Goal: Information Seeking & Learning: Learn about a topic

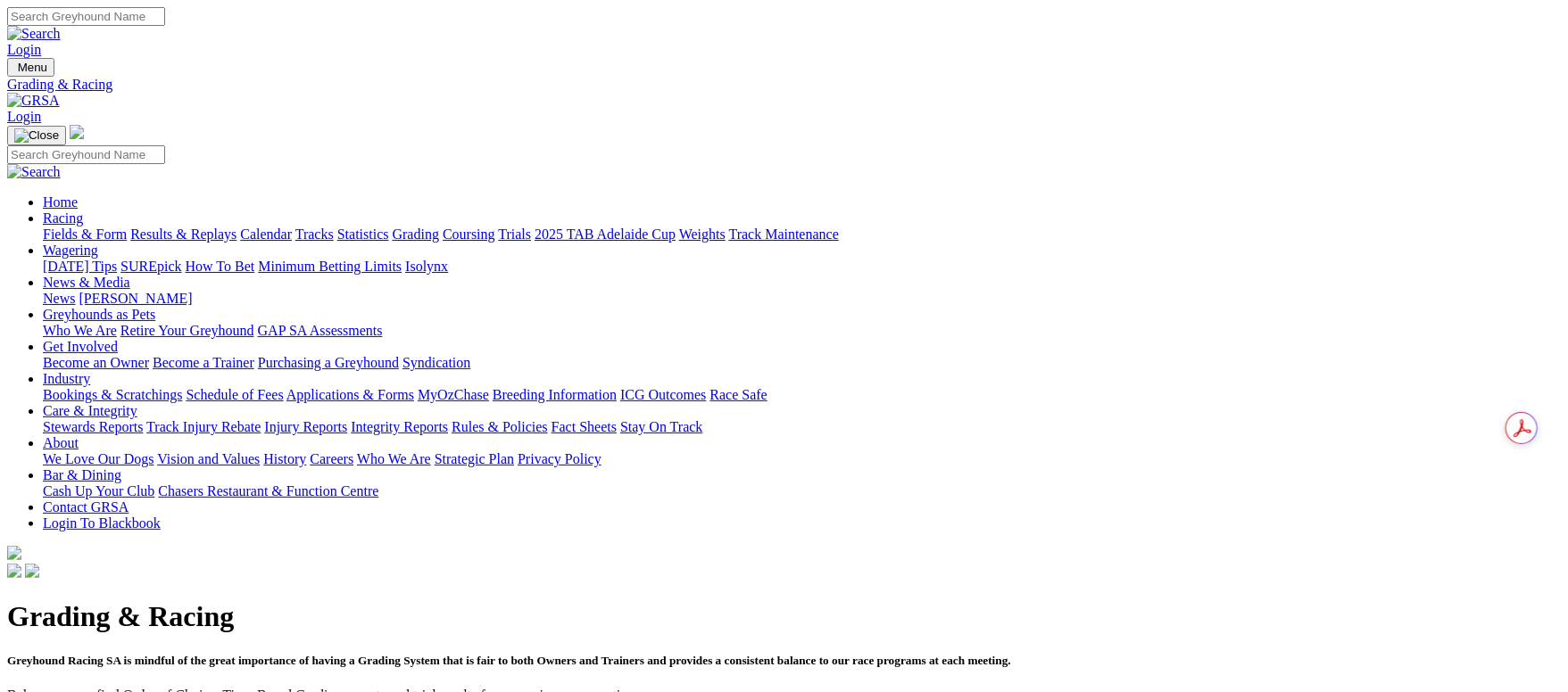
click at [127, 226] on link "Fields & Form" at bounding box center [85, 233] width 84 height 15
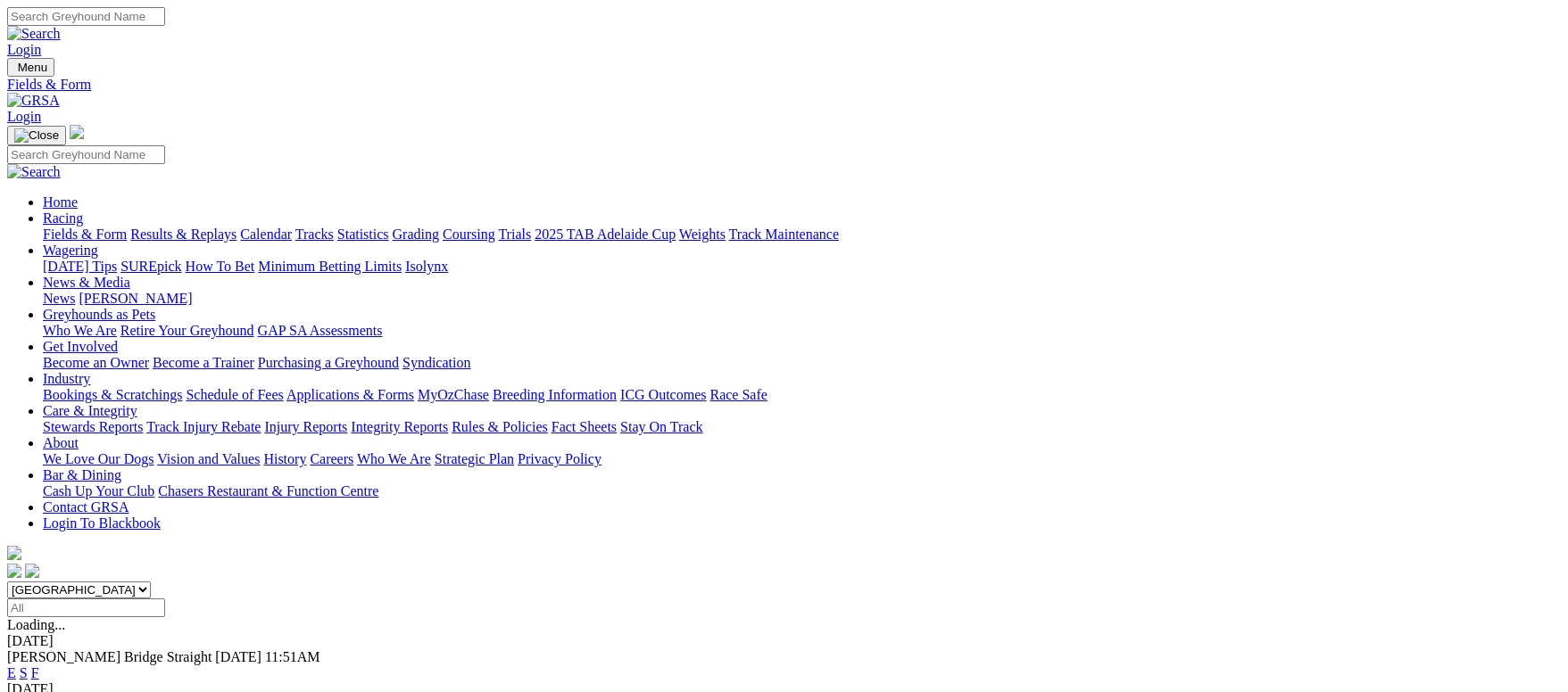
scroll to position [256, 0]
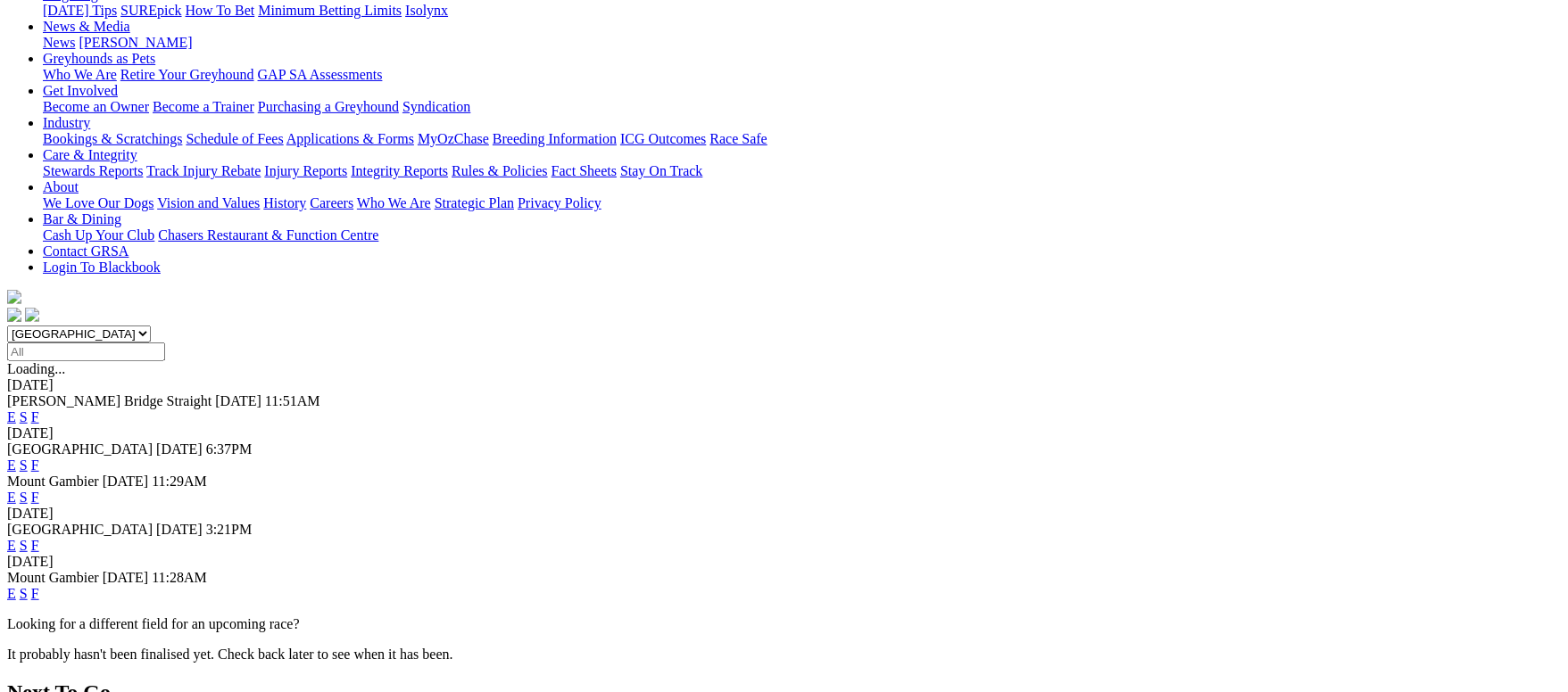
drag, startPoint x: 1005, startPoint y: 445, endPoint x: 1014, endPoint y: 455, distance: 13.5
click at [1007, 570] on div "Mount Gambier 24 Aug 25 11:28AM E S F" at bounding box center [784, 587] width 1554 height 32
click at [39, 587] on link "F" at bounding box center [35, 594] width 8 height 15
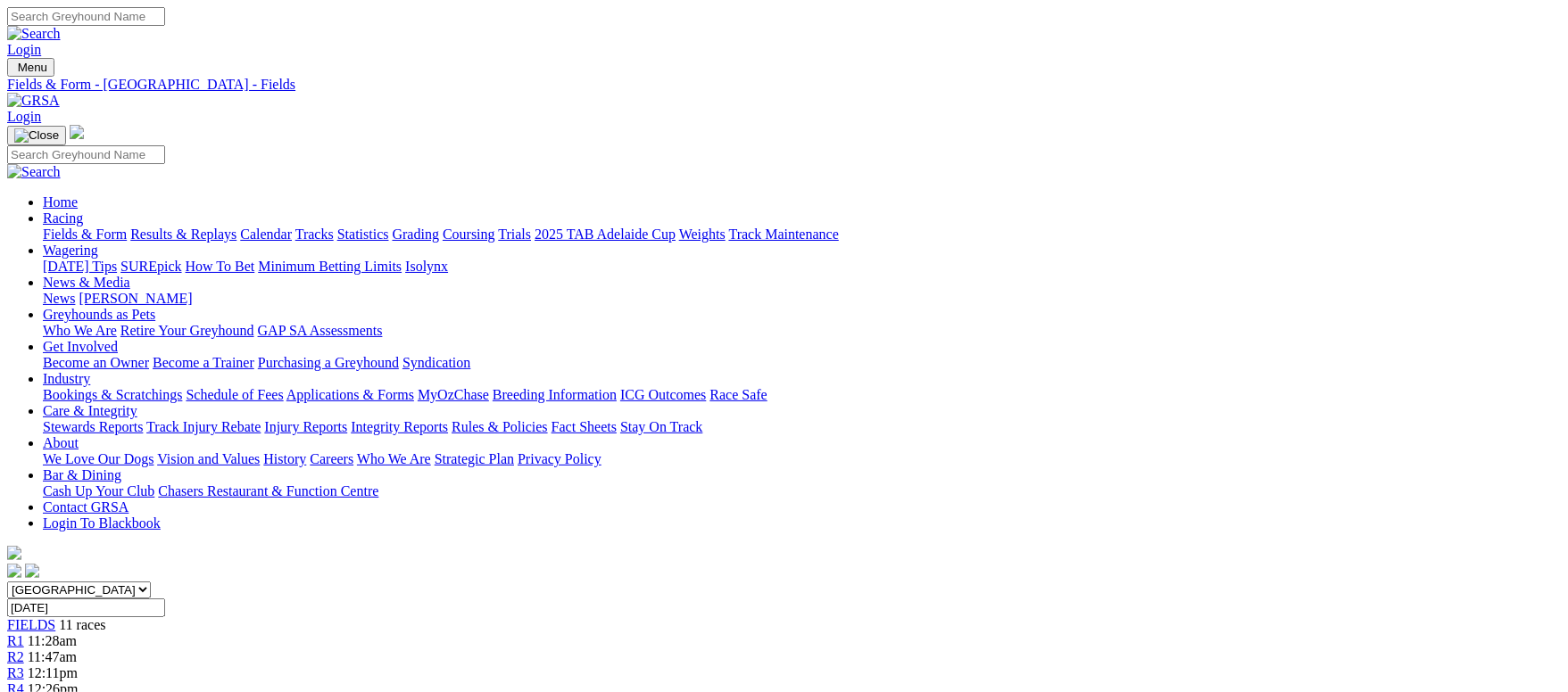
click at [127, 226] on link "Fields & Form" at bounding box center [85, 233] width 84 height 15
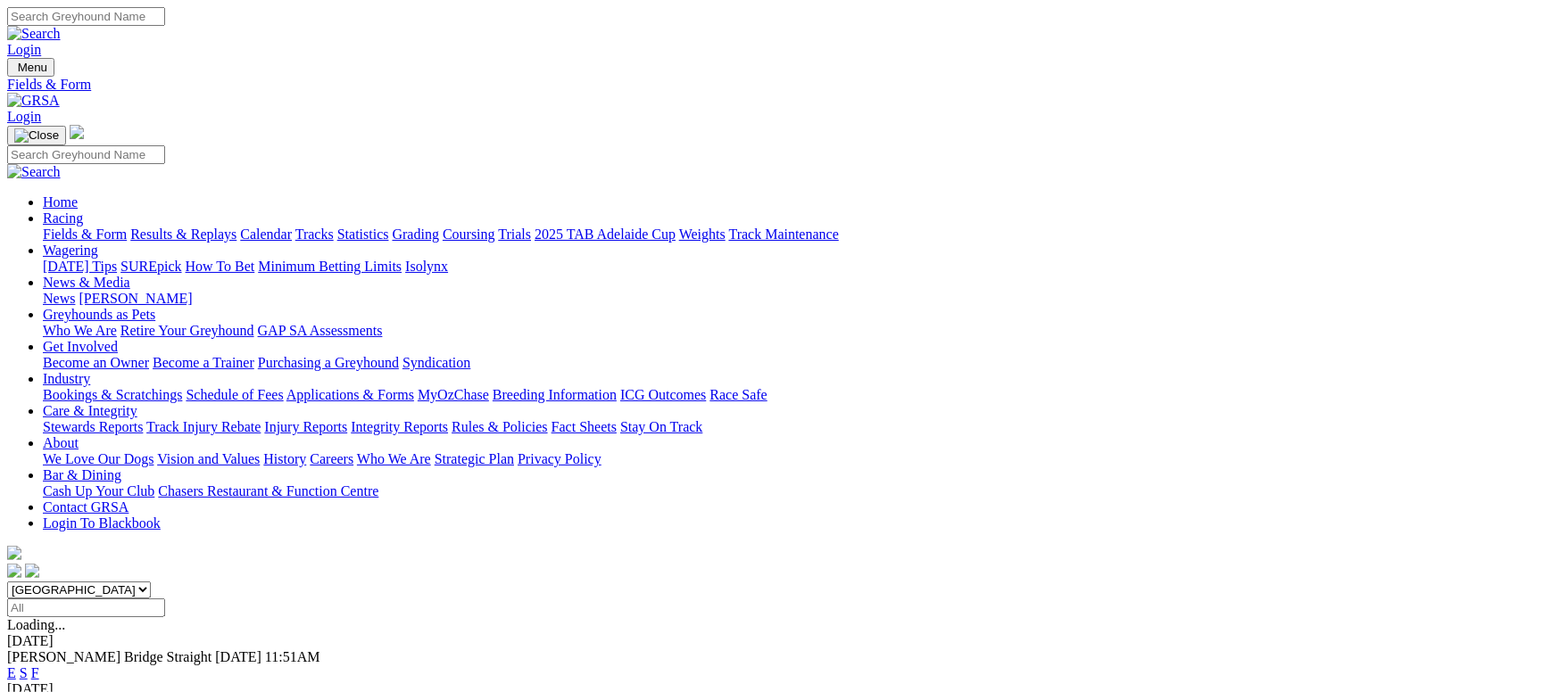
click at [127, 226] on link "Fields & Form" at bounding box center [85, 233] width 84 height 15
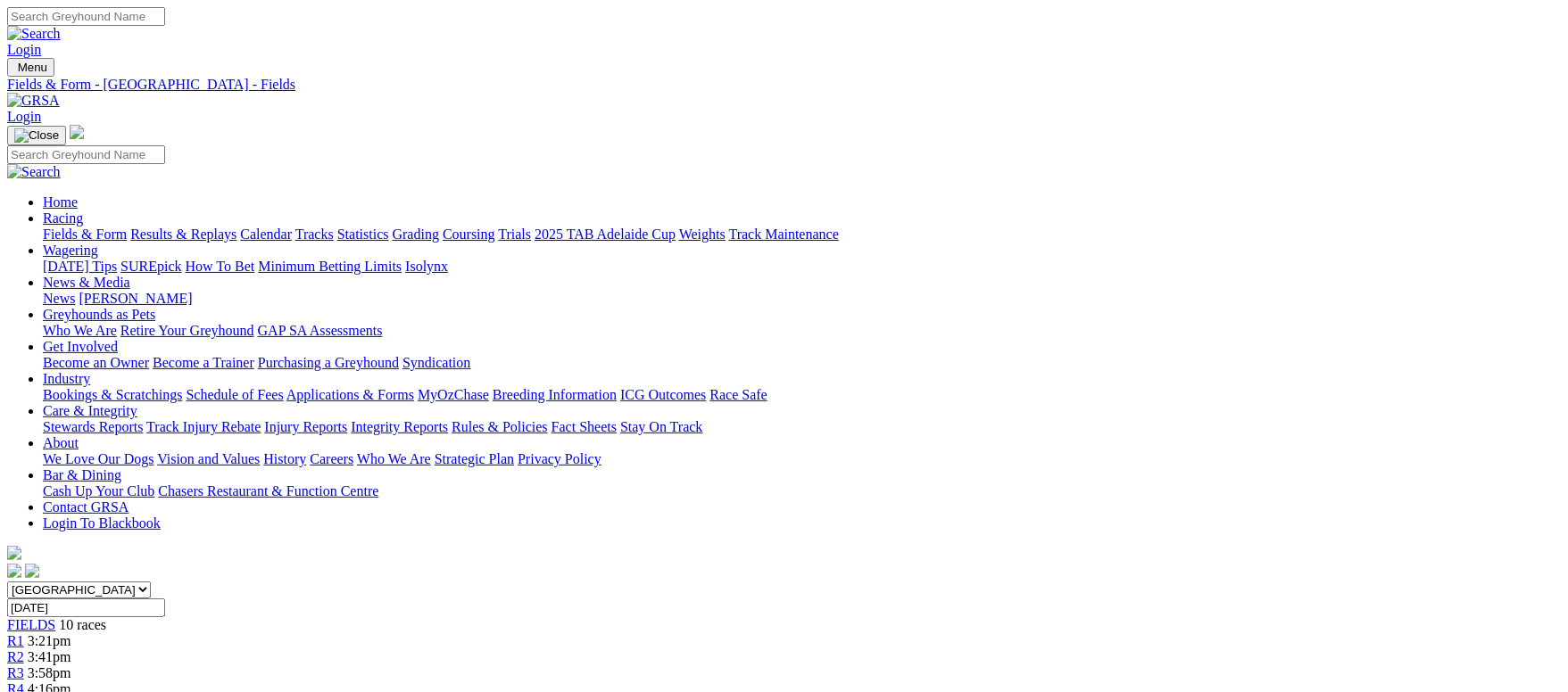
click at [127, 226] on link "Fields & Form" at bounding box center [85, 233] width 84 height 15
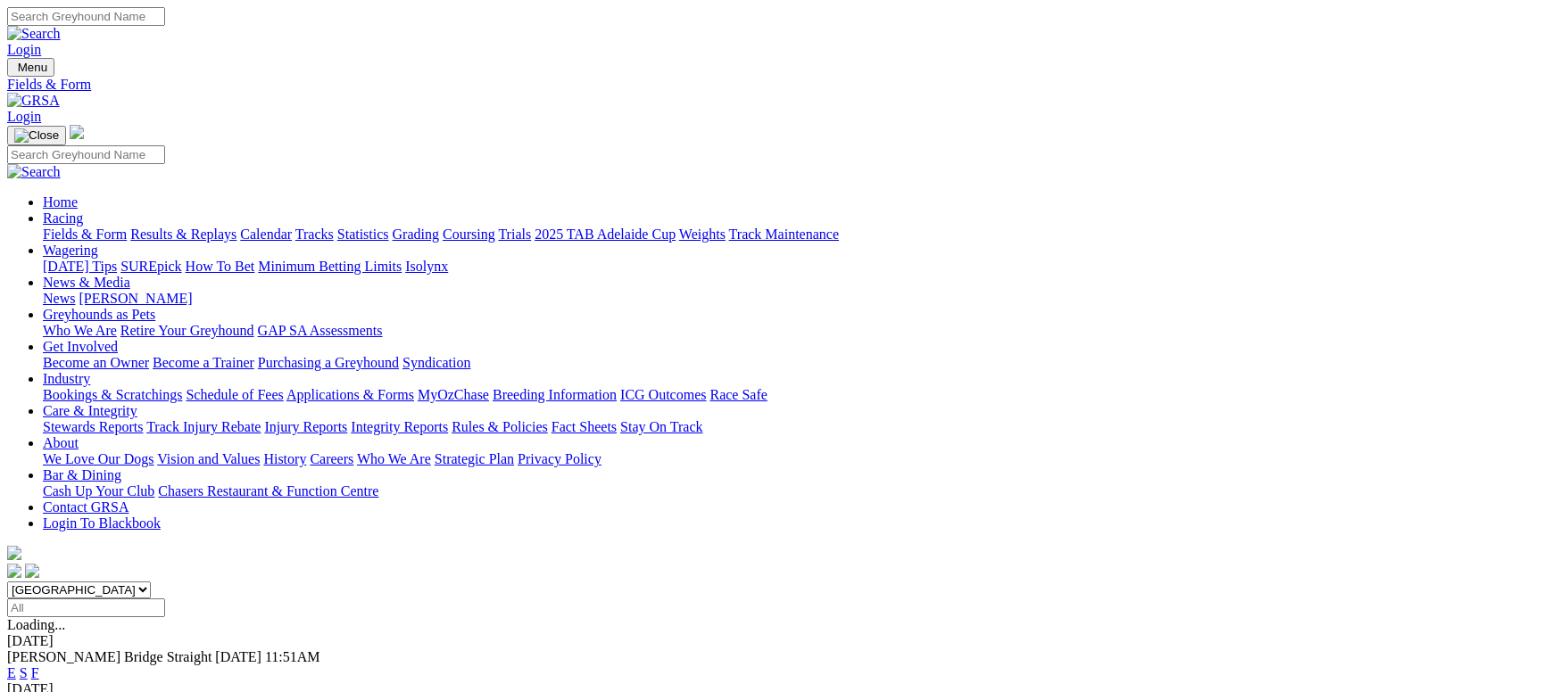
scroll to position [267, 0]
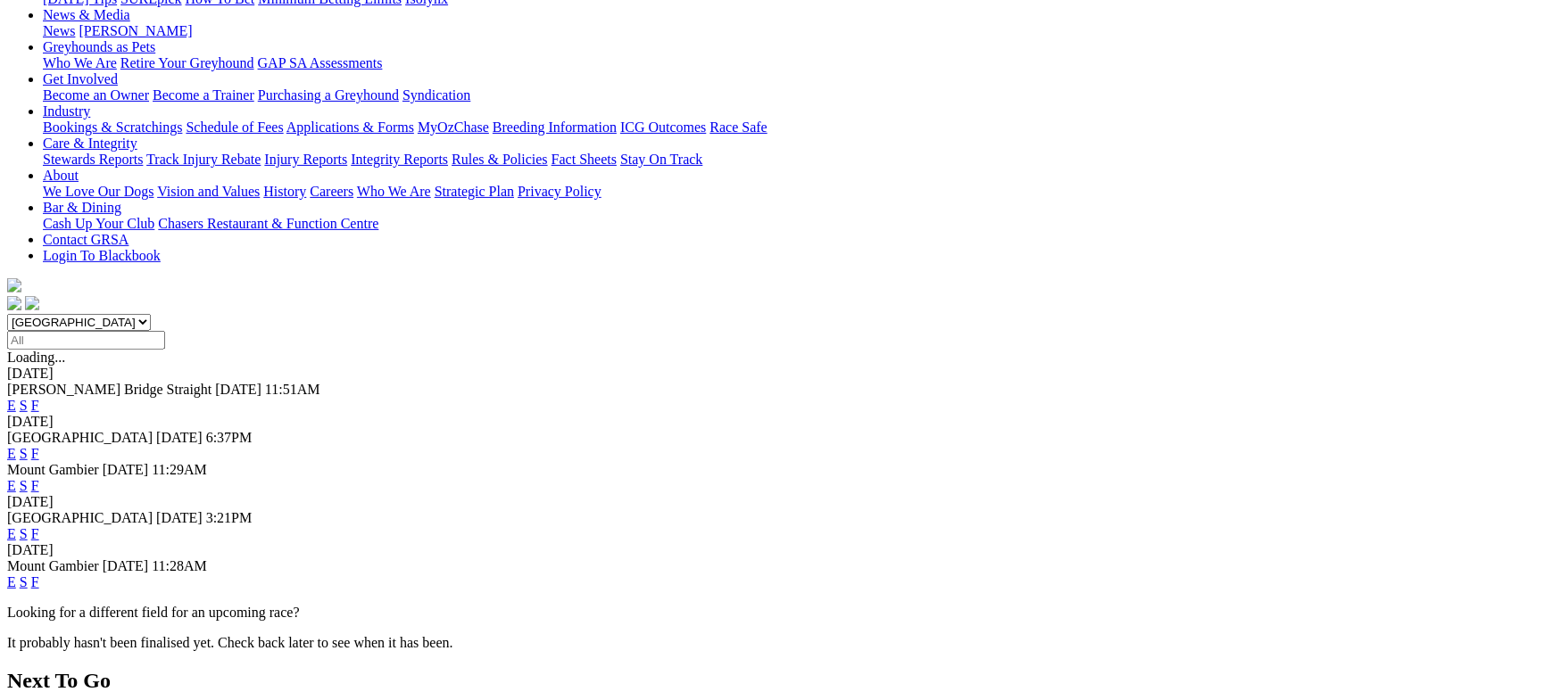
click at [39, 398] on link "F" at bounding box center [35, 405] width 8 height 15
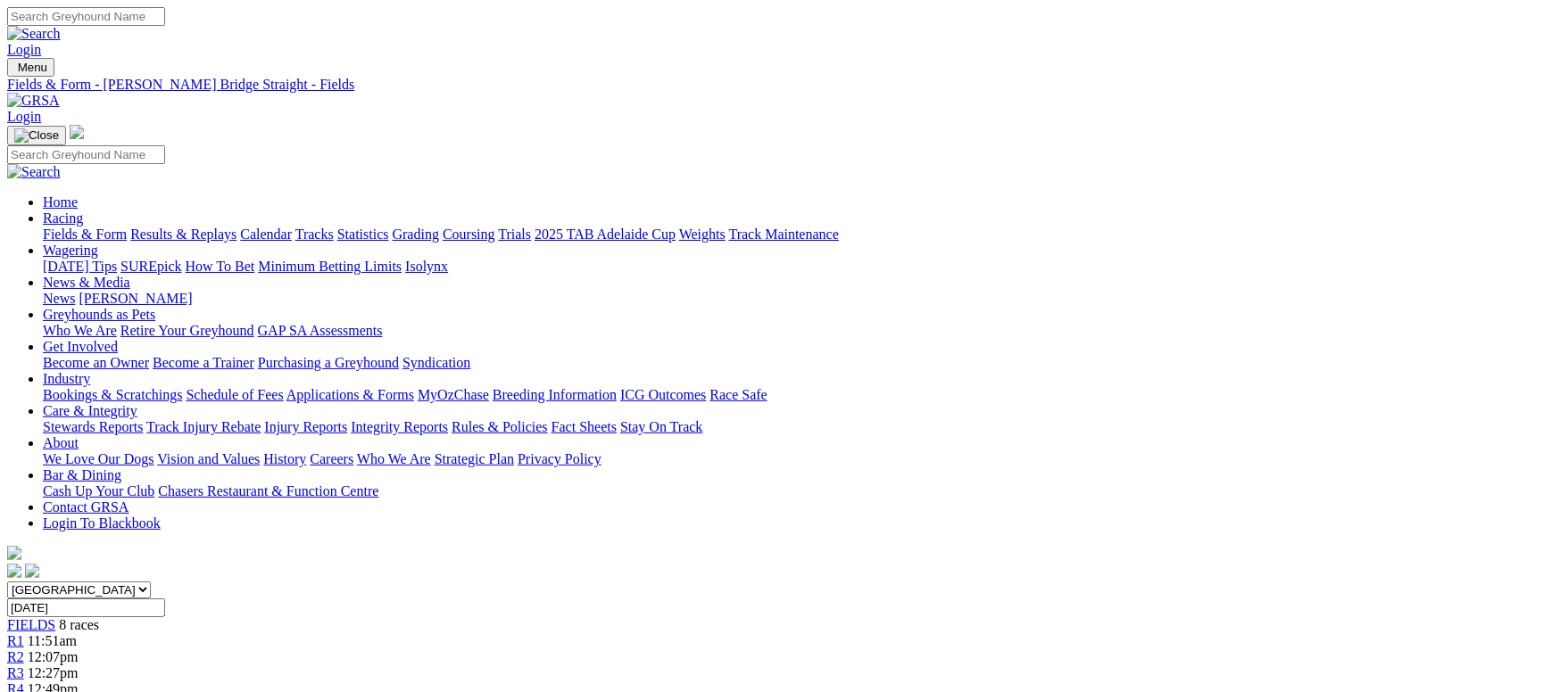
click at [236, 226] on link "Results & Replays" at bounding box center [183, 233] width 106 height 15
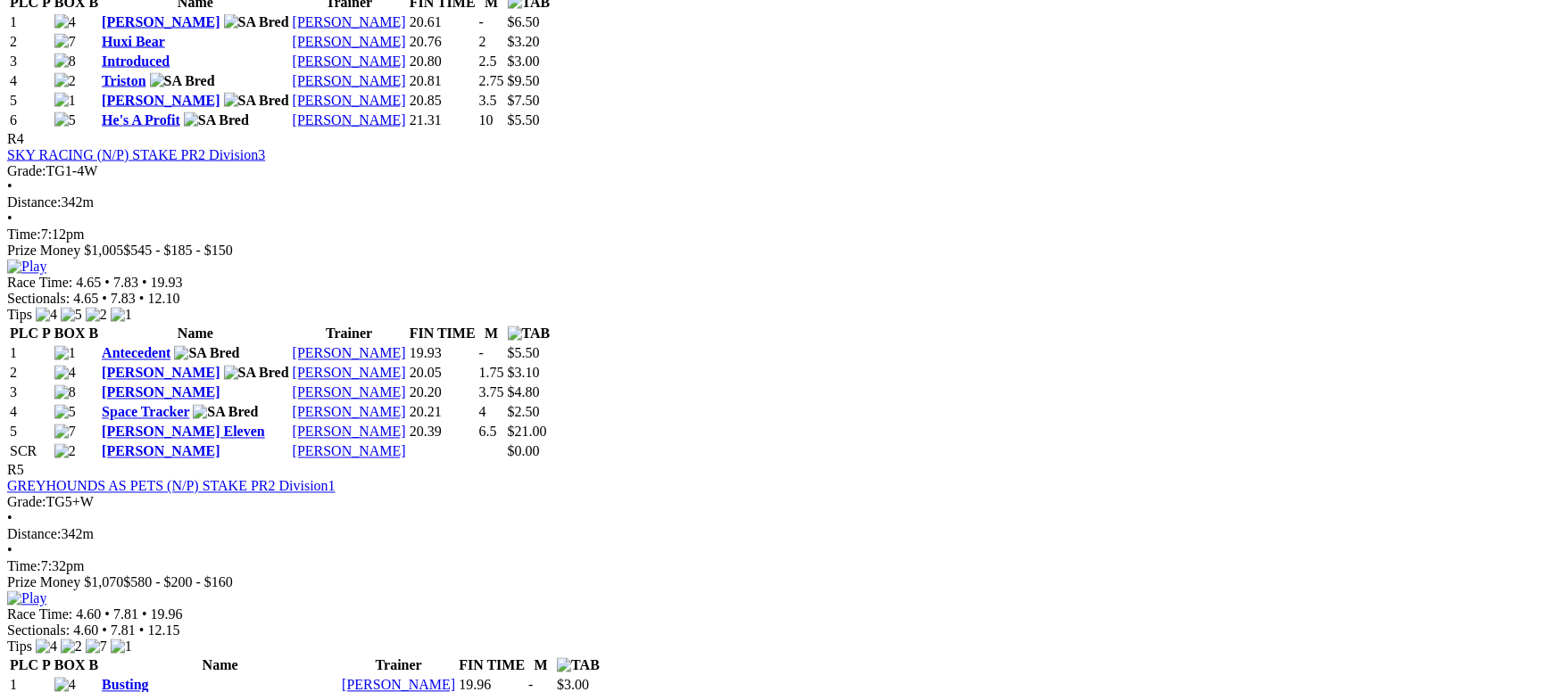
scroll to position [2409, 0]
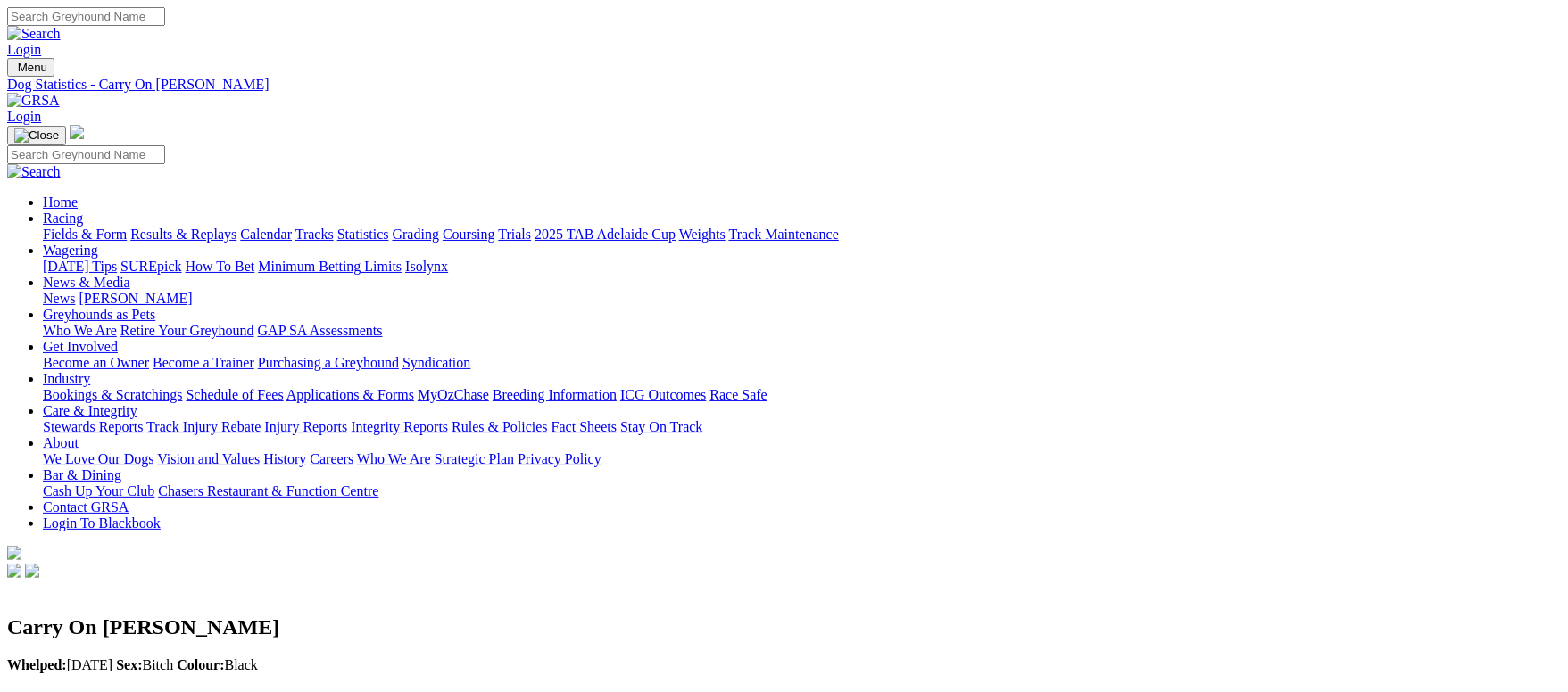
click at [127, 226] on link "Fields & Form" at bounding box center [85, 233] width 84 height 15
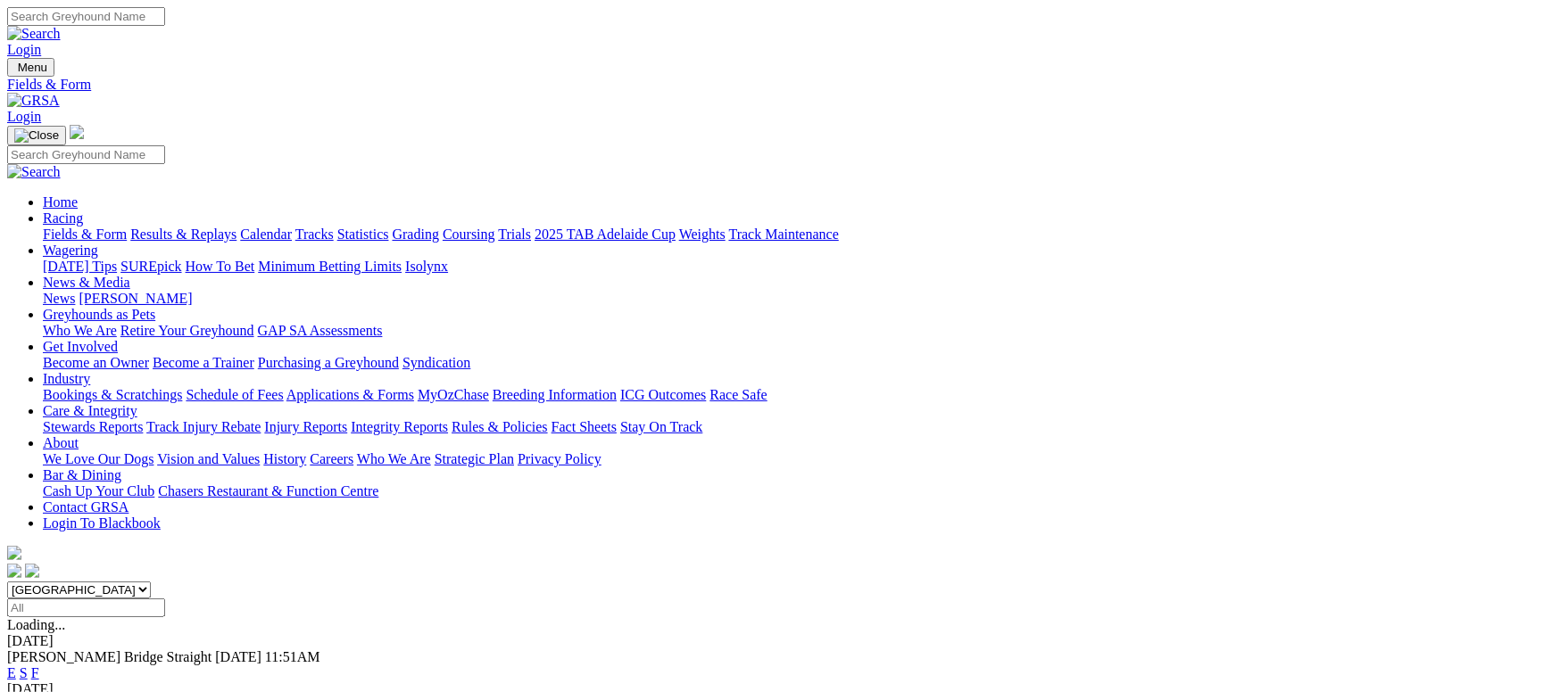
click at [127, 226] on link "Fields & Form" at bounding box center [85, 233] width 84 height 15
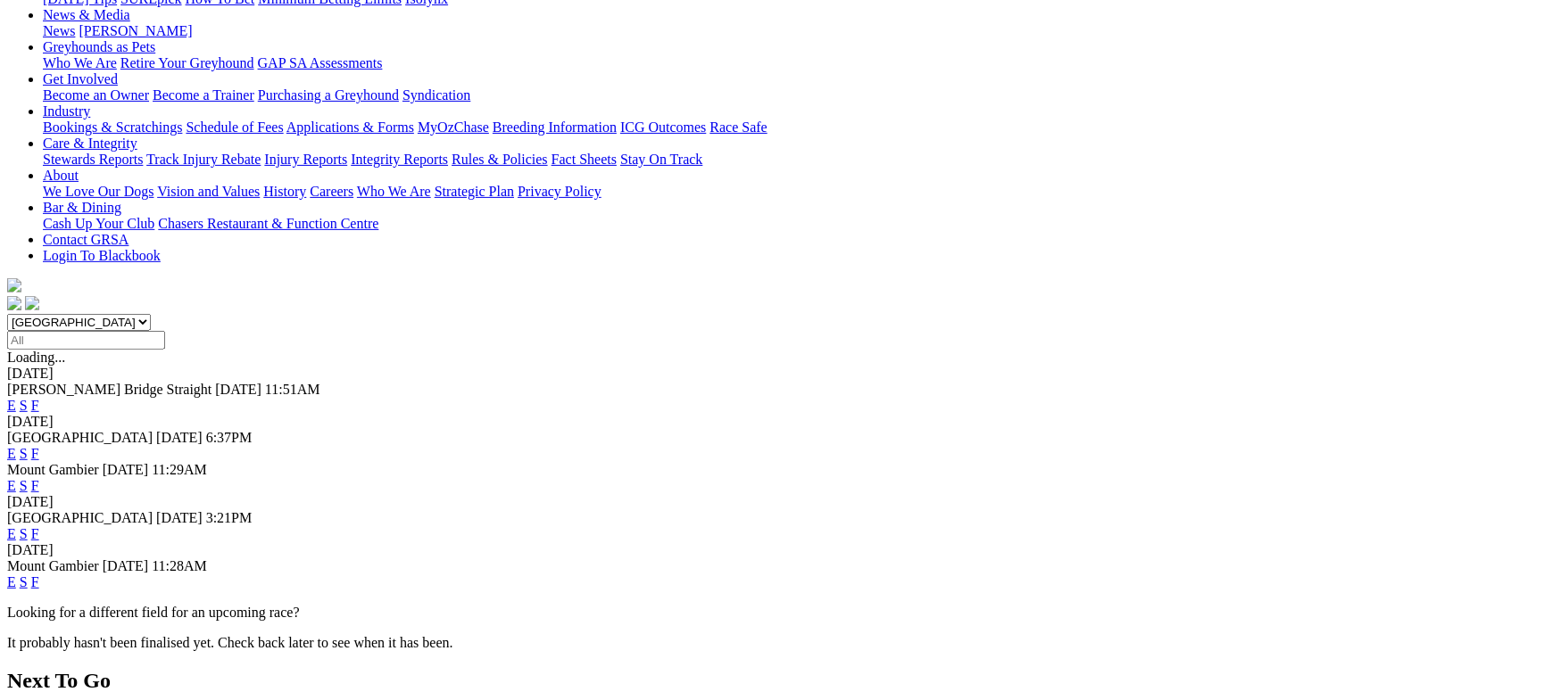
click at [39, 527] on link "F" at bounding box center [35, 534] width 8 height 15
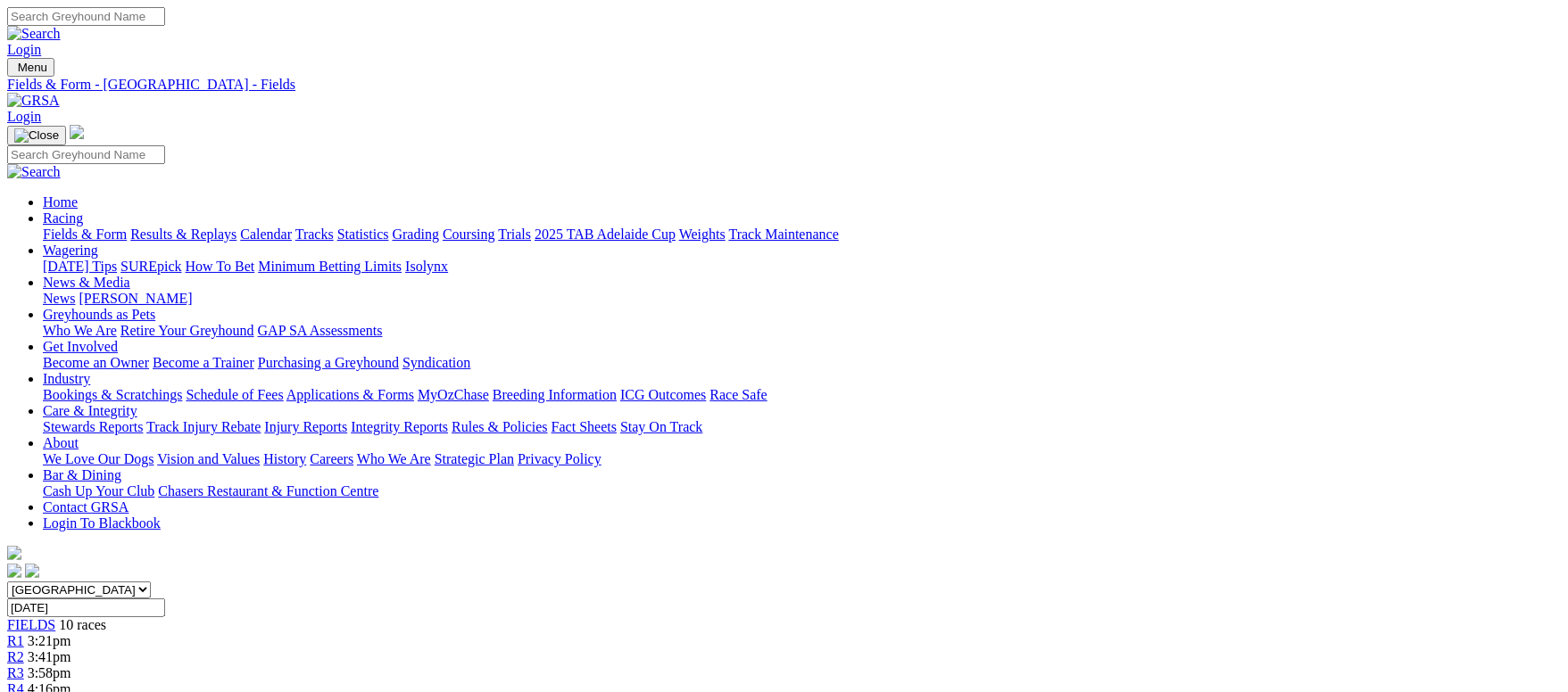
click at [127, 226] on link "Fields & Form" at bounding box center [85, 233] width 84 height 15
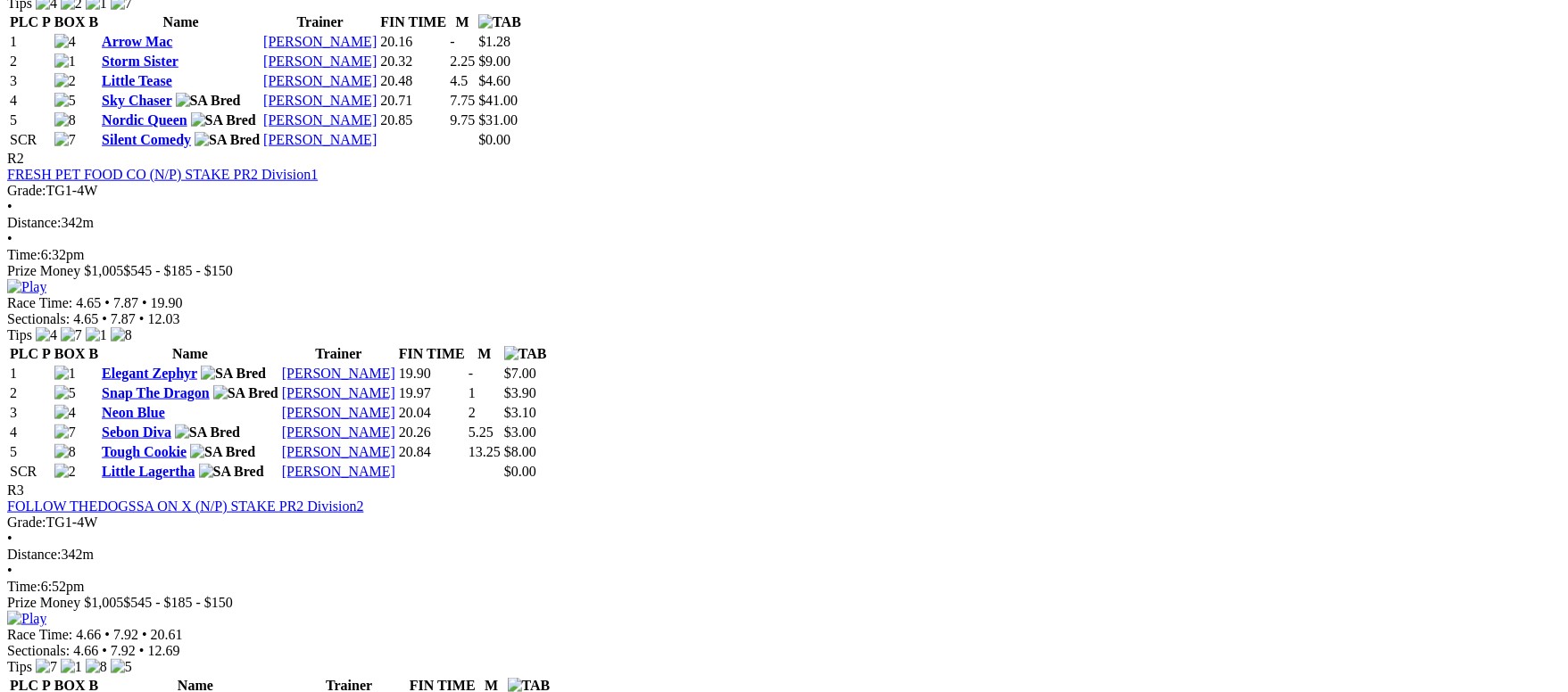
scroll to position [1070, 0]
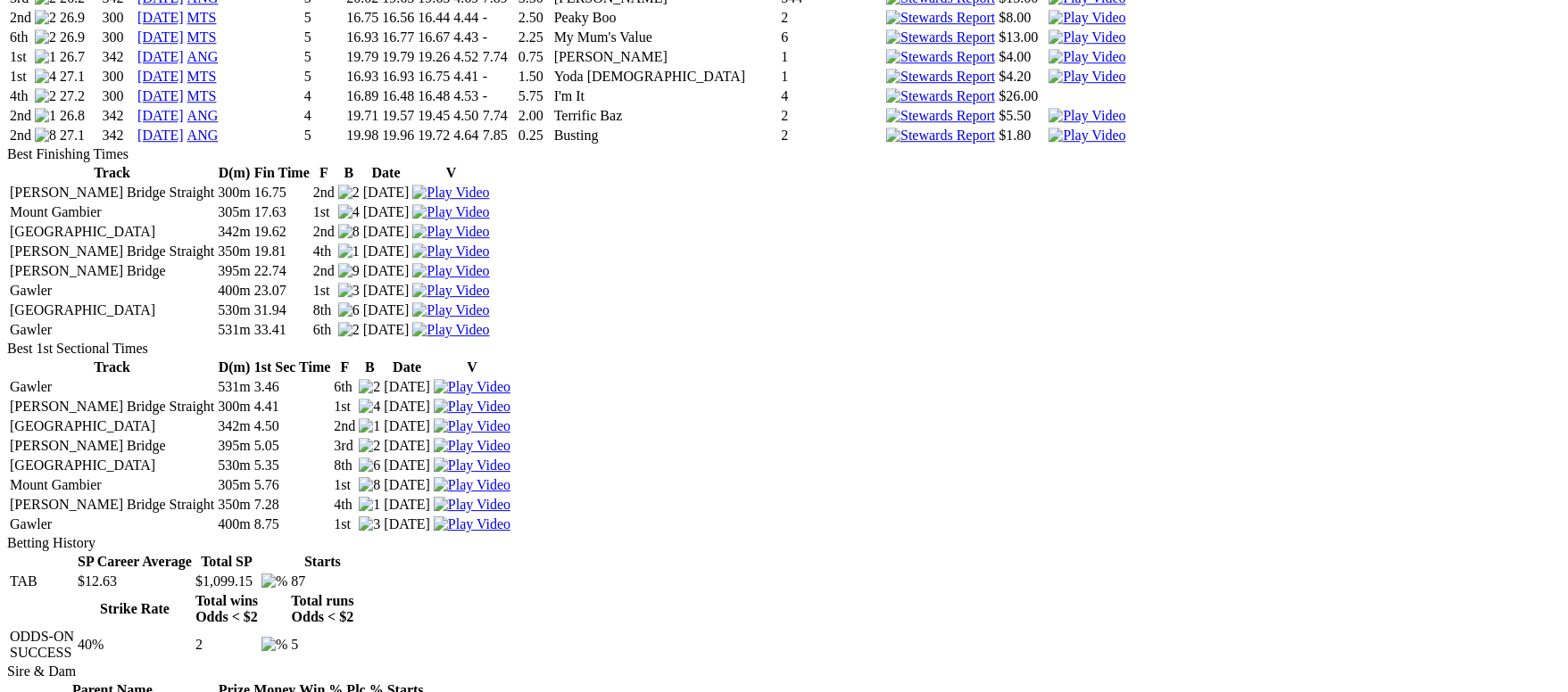
scroll to position [2943, 0]
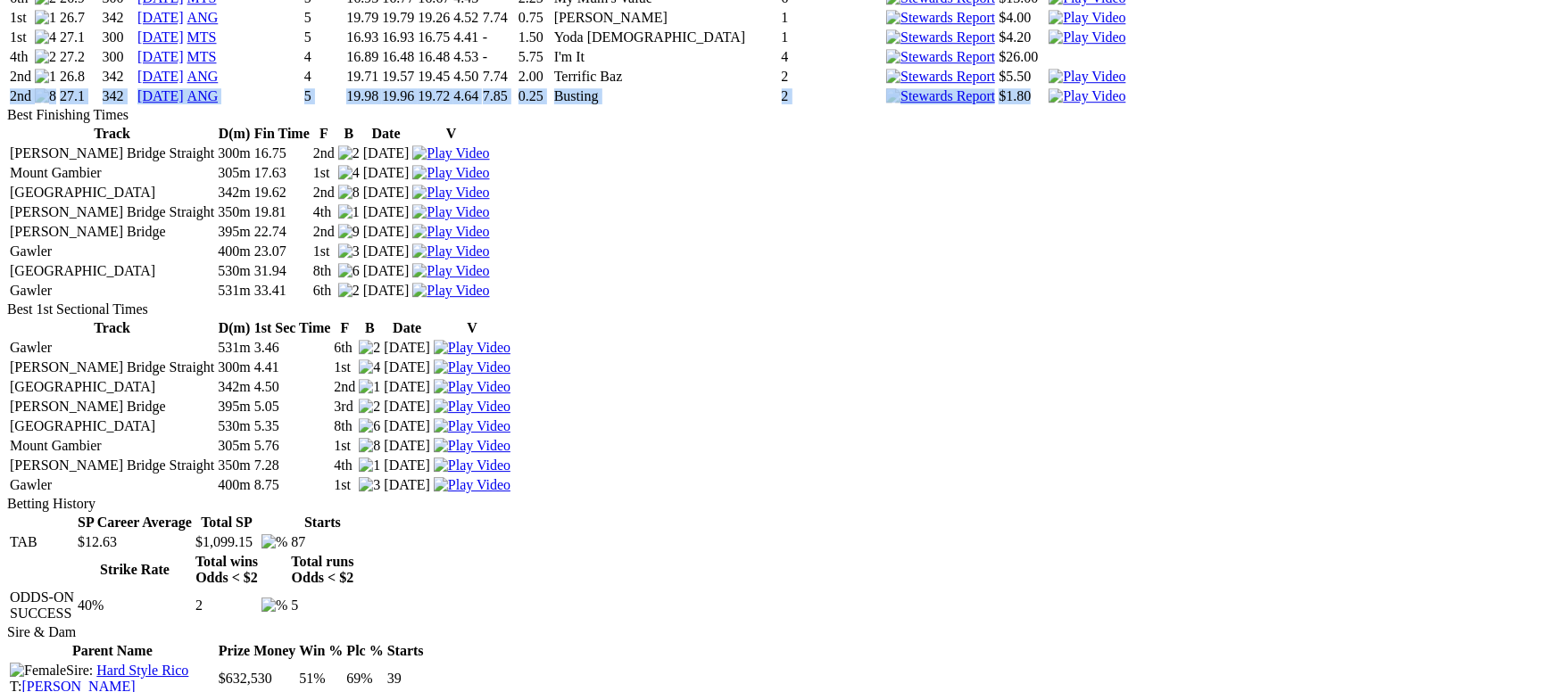
drag, startPoint x: 205, startPoint y: 110, endPoint x: 1057, endPoint y: 108, distance: 852.0
click at [1057, 105] on tr "2nd 27.1 342 19 Aug 25 ANG 5 19.98 19.96 19.72 4.64 7.85 0.25 Busting 2 $1.80" at bounding box center [568, 97] width 1118 height 18
copy tr "2nd 27.1 342 19 Aug 25 ANG 5 19.98 19.96 19.72 4.64 7.85 0.25 Busting 2 $1.80"
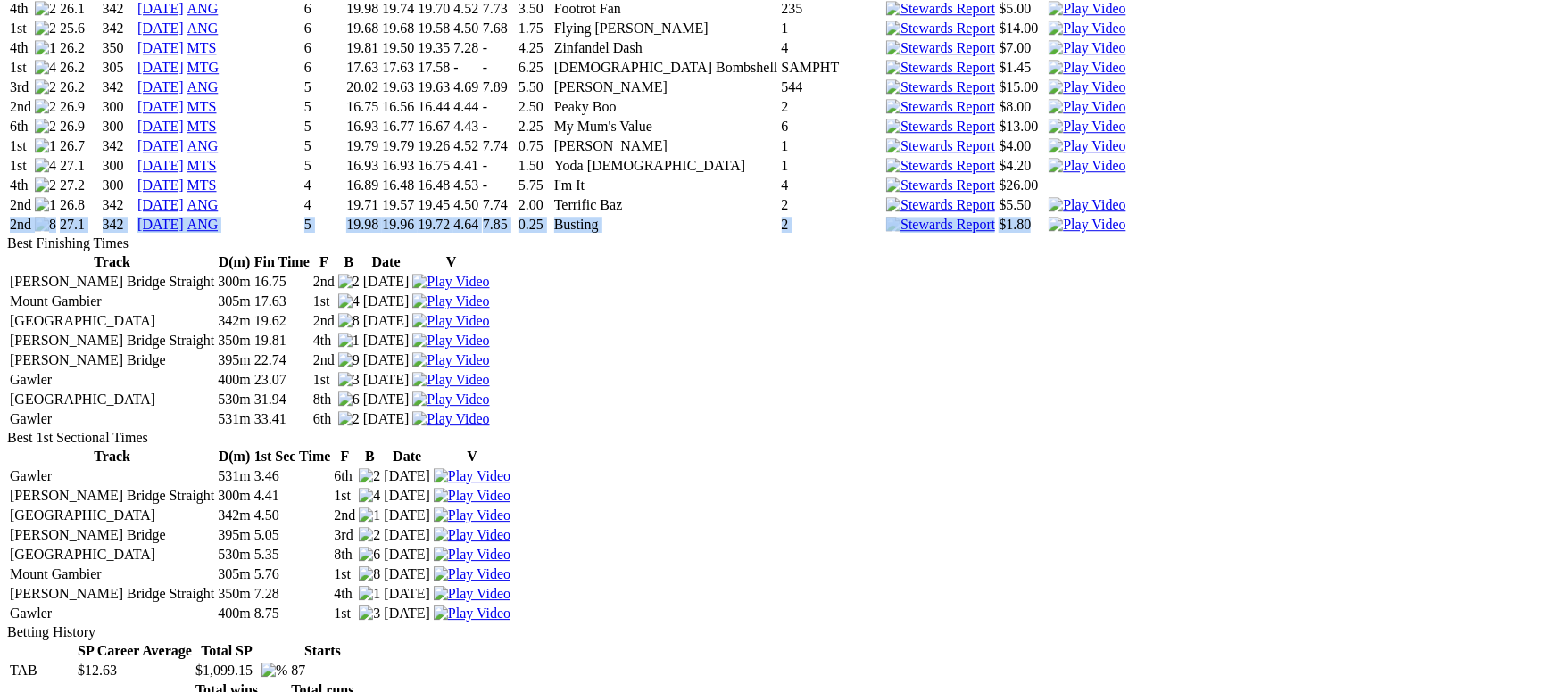
scroll to position [2809, 0]
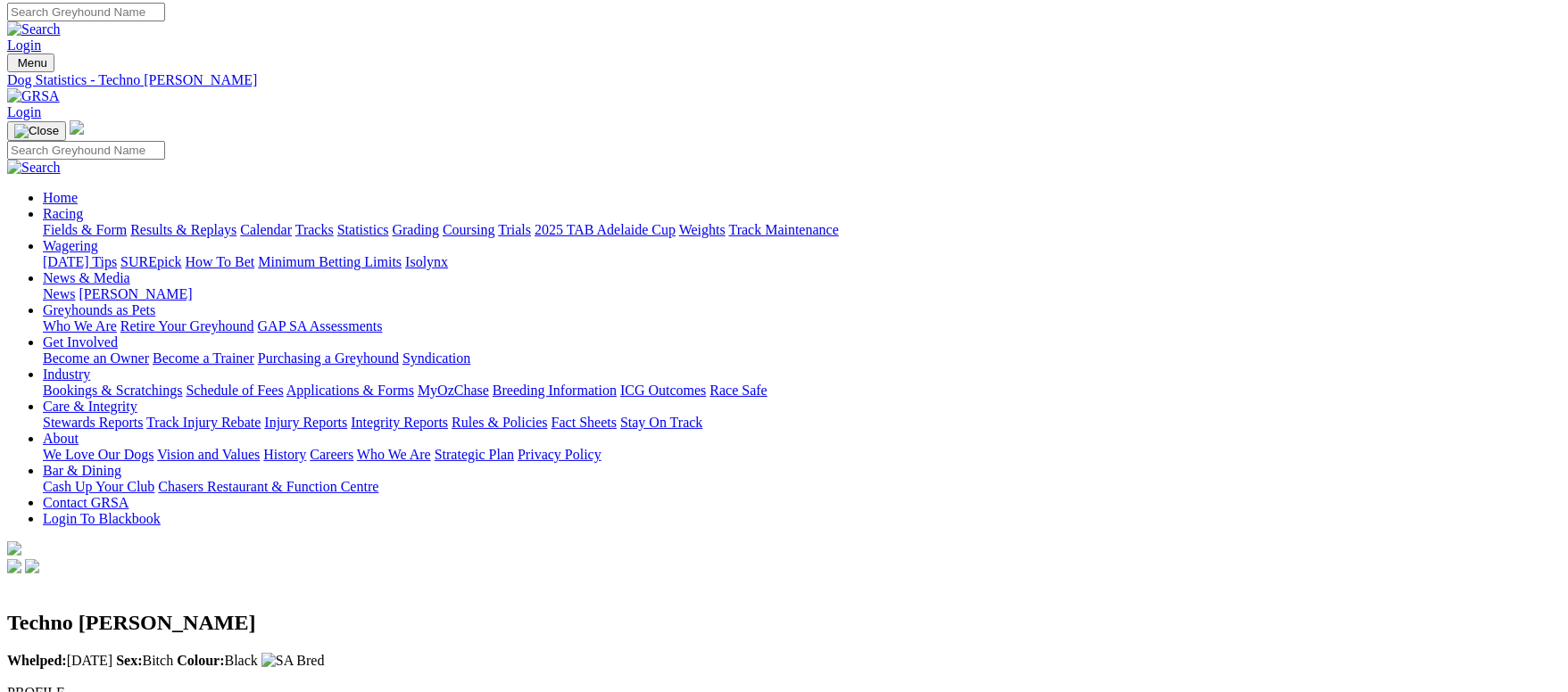
scroll to position [0, 0]
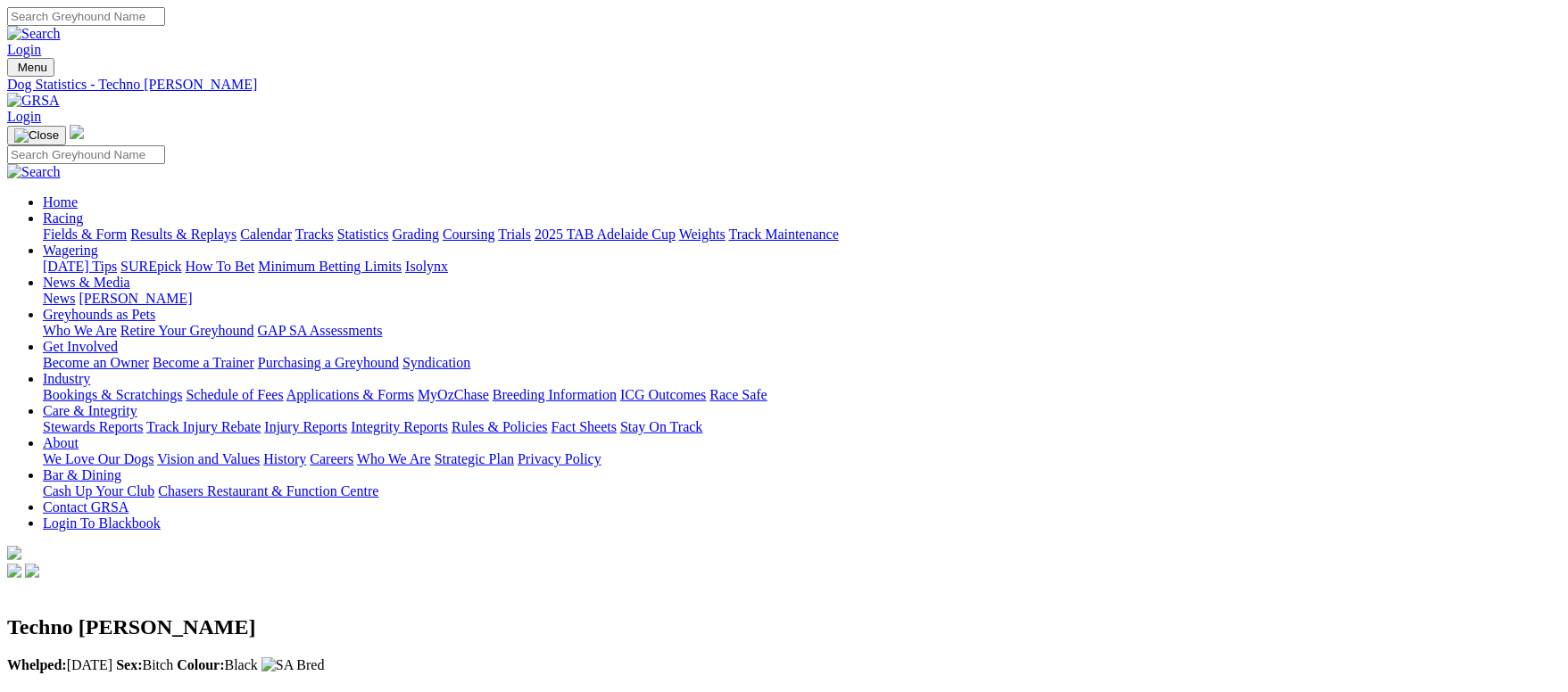
click at [127, 226] on link "Fields & Form" at bounding box center [85, 233] width 84 height 15
